Goal: Transaction & Acquisition: Purchase product/service

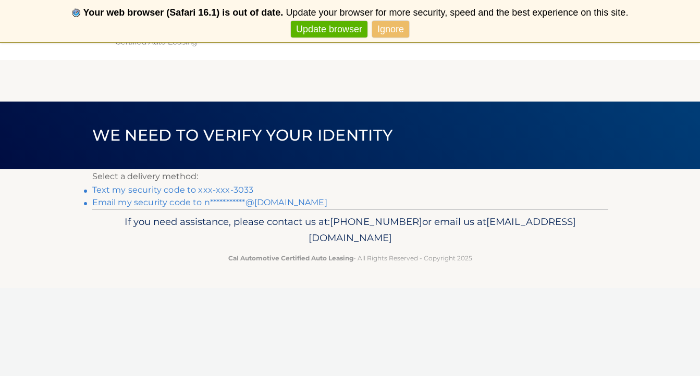
click at [289, 202] on link "**********" at bounding box center [209, 202] width 235 height 10
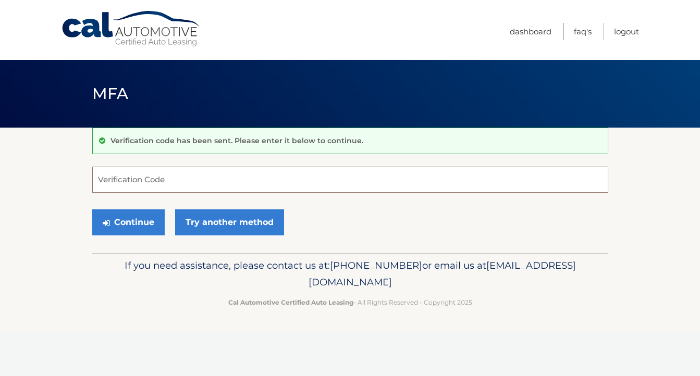
click at [292, 172] on input "Verification Code" at bounding box center [350, 180] width 516 height 26
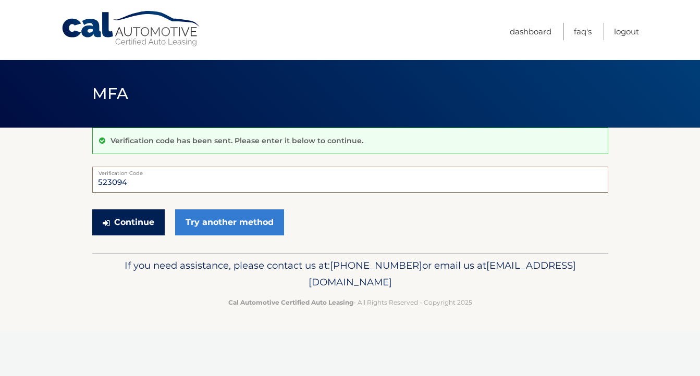
type input "523094"
click at [155, 233] on button "Continue" at bounding box center [128, 222] width 72 height 26
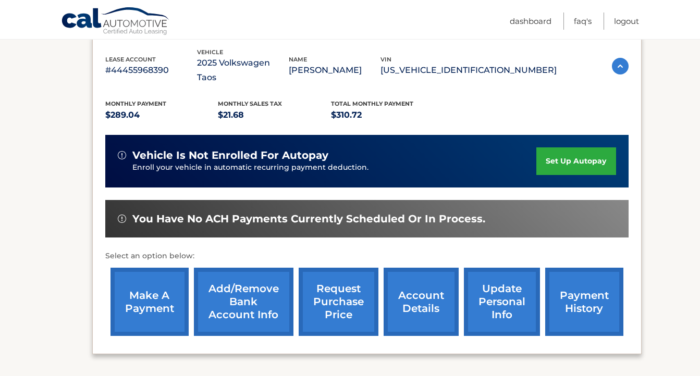
scroll to position [182, 0]
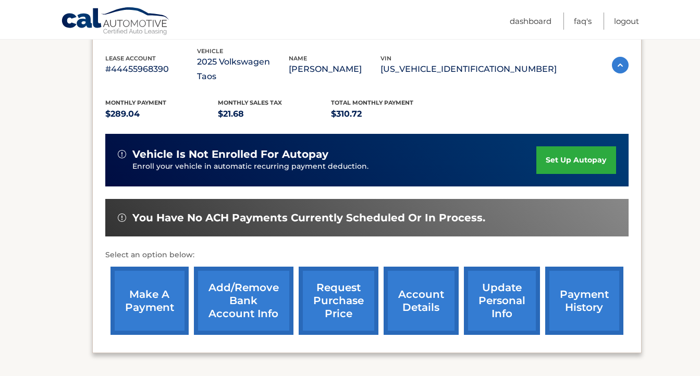
click at [154, 272] on link "make a payment" at bounding box center [149, 301] width 78 height 68
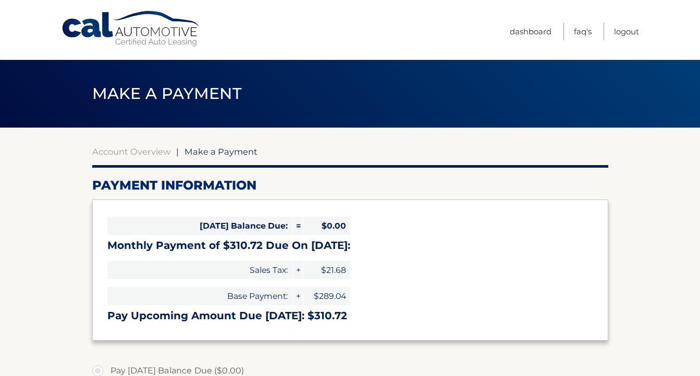
select select "MGM5ZTdiYmYtMGI1Ny00ZjMyLWE2NmMtOTBmYjhkNzVmZGE5"
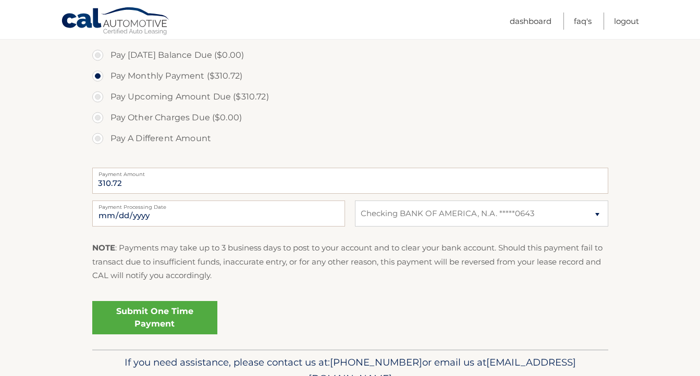
scroll to position [317, 0]
click at [170, 321] on link "Submit One Time Payment" at bounding box center [154, 316] width 125 height 33
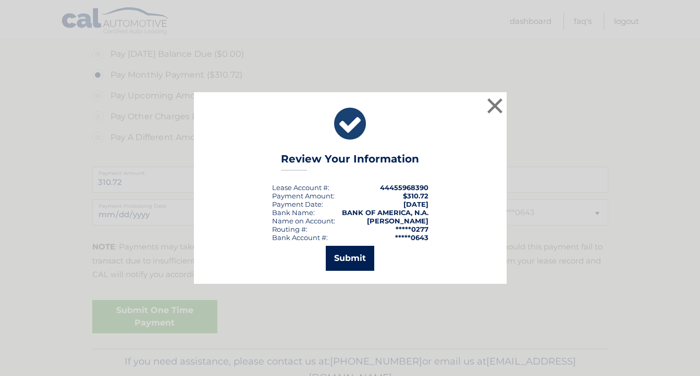
click at [347, 269] on button "Submit" at bounding box center [350, 258] width 48 height 25
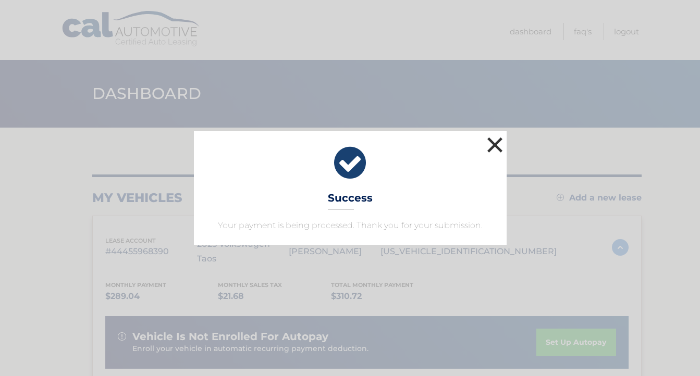
click at [497, 139] on button "×" at bounding box center [495, 144] width 21 height 21
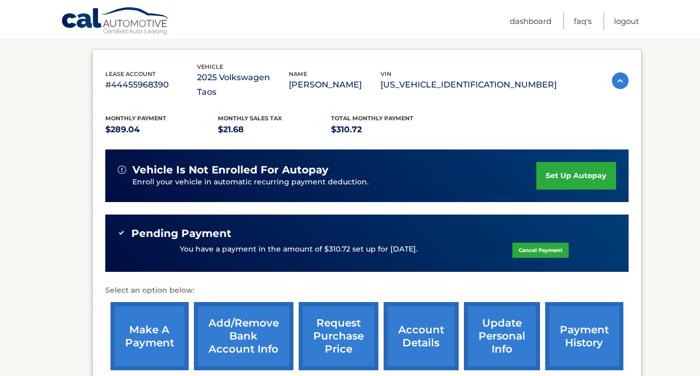
scroll to position [182, 0]
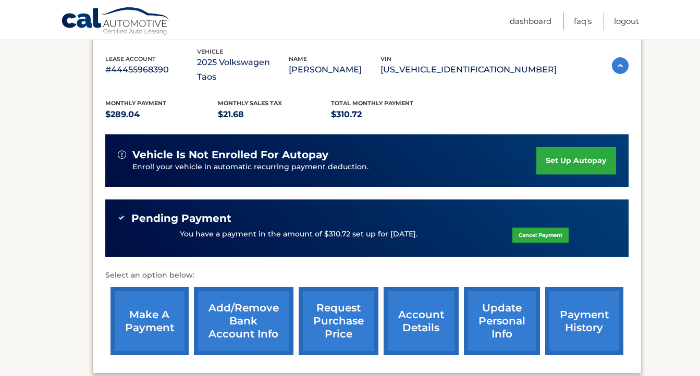
click at [589, 325] on link "payment history" at bounding box center [584, 321] width 78 height 68
